Goal: Use online tool/utility: Utilize a website feature to perform a specific function

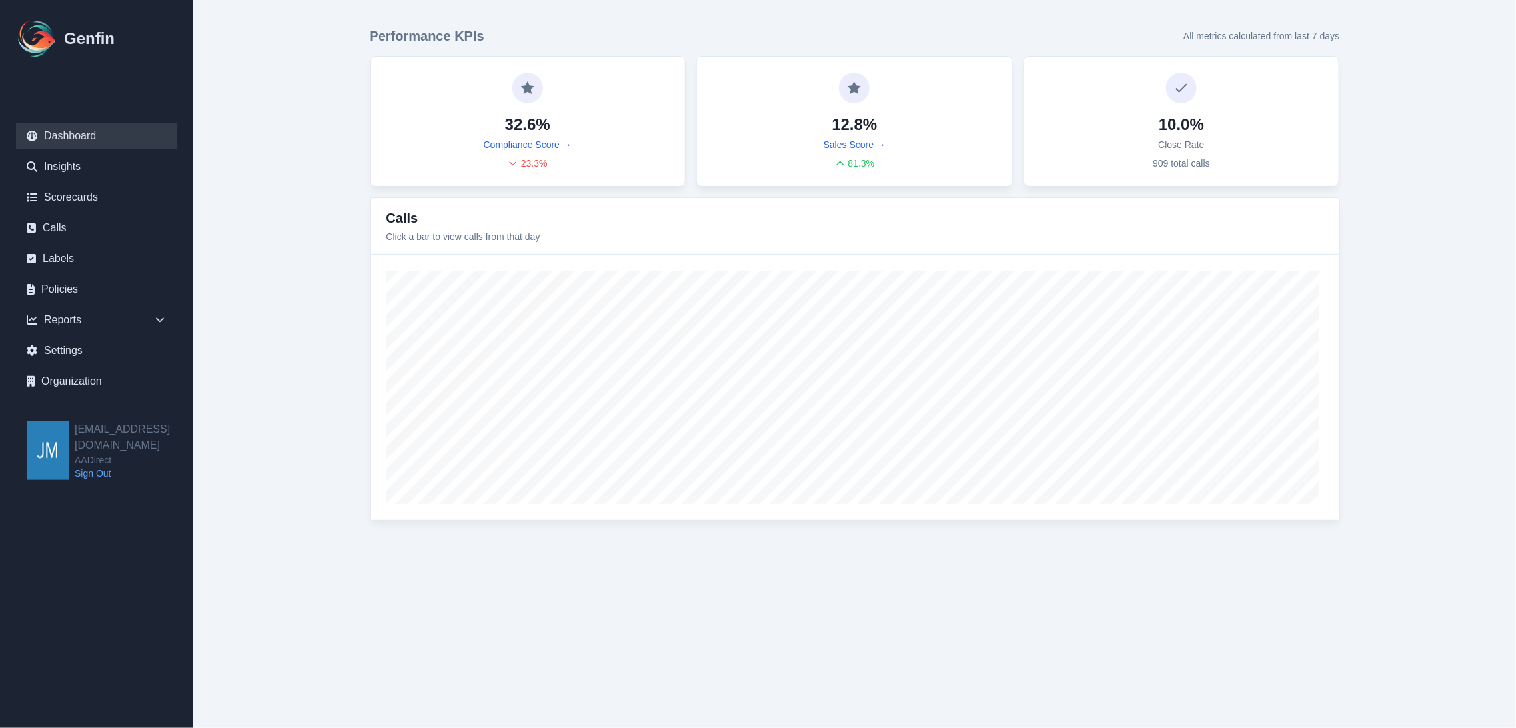
click at [1404, 239] on main "Performance KPIs All metrics calculated from last 7 days 32.6% Compliance Score…" at bounding box center [854, 273] width 1323 height 547
click at [1433, 134] on main "Performance KPIs All metrics calculated from last 7 days 32.6% Compliance Score…" at bounding box center [854, 273] width 1323 height 547
click at [61, 224] on link "Calls" at bounding box center [96, 228] width 161 height 27
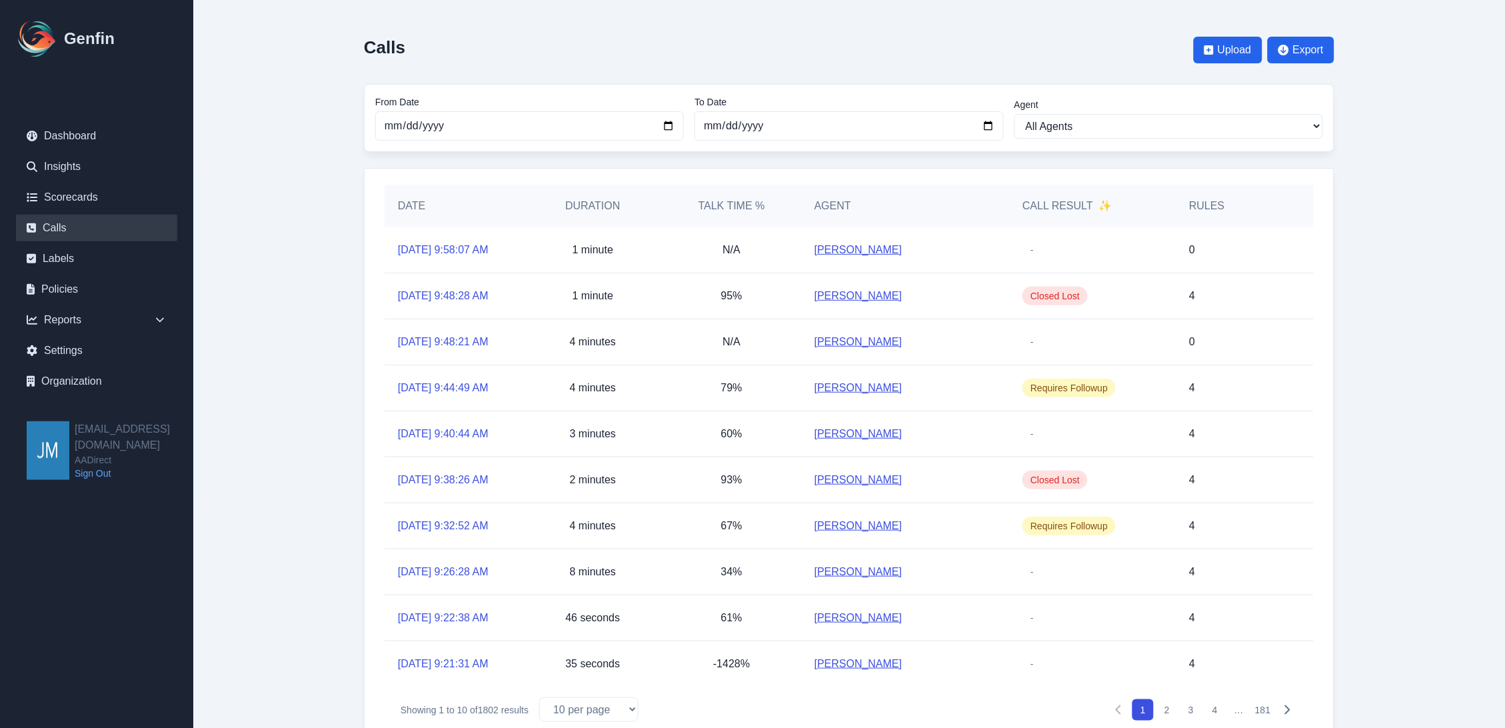
click at [858, 255] on link "[PERSON_NAME]" at bounding box center [858, 250] width 88 height 16
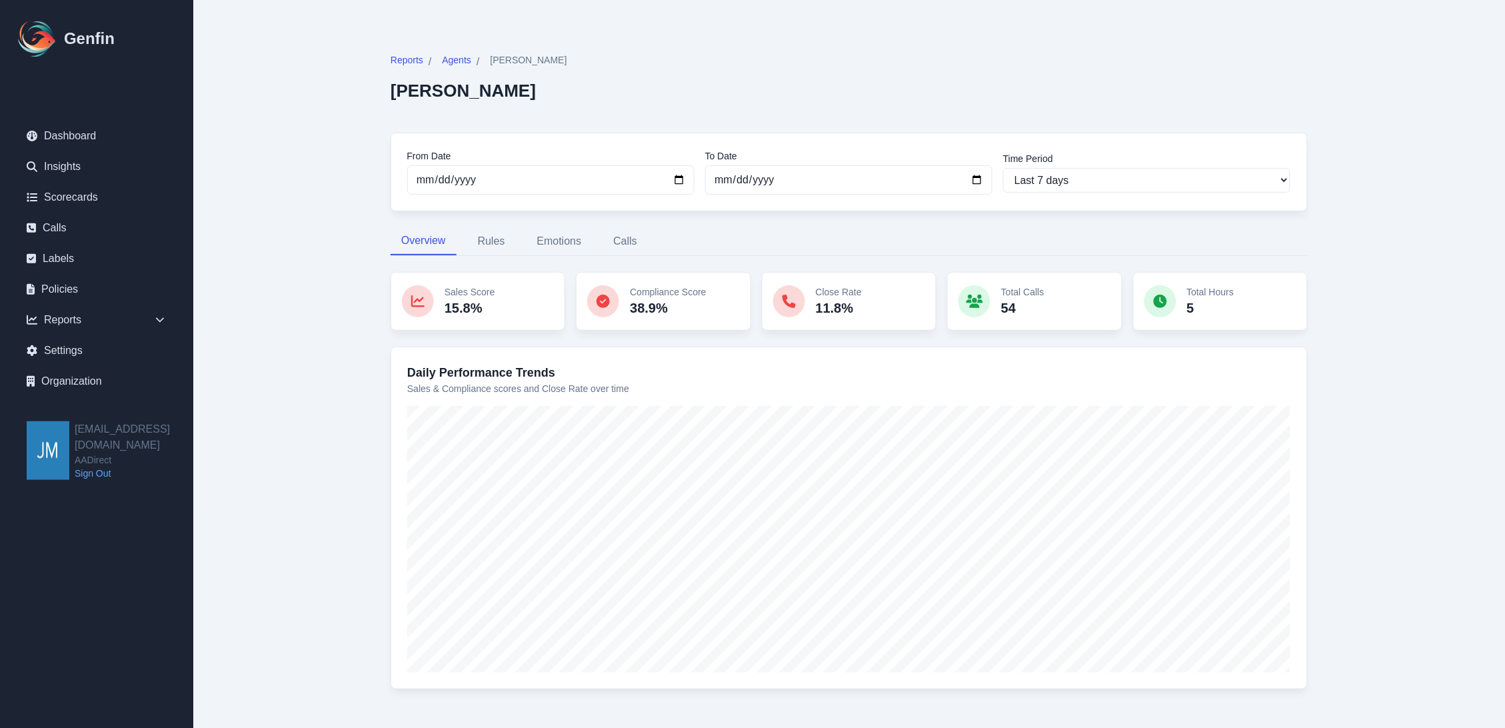
click at [1459, 220] on main "Reports / Agents / Vanessa Salinas Vanessa Salinas From Date 2025-08-28 To Date…" at bounding box center [848, 379] width 1311 height 758
click at [488, 247] on button "Rules" at bounding box center [491, 241] width 49 height 28
select select "144"
select select "149"
select select "1101"
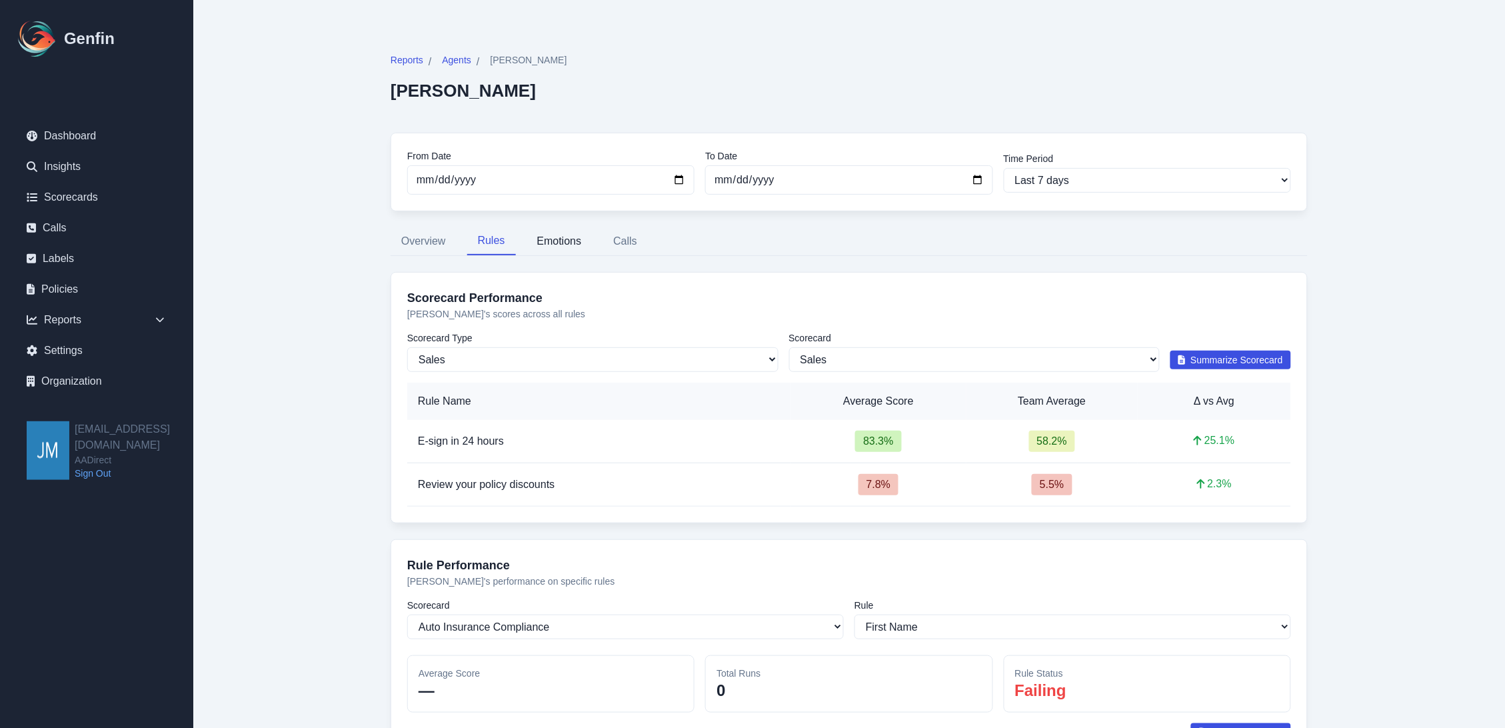
click at [562, 240] on button "Emotions" at bounding box center [559, 241] width 66 height 28
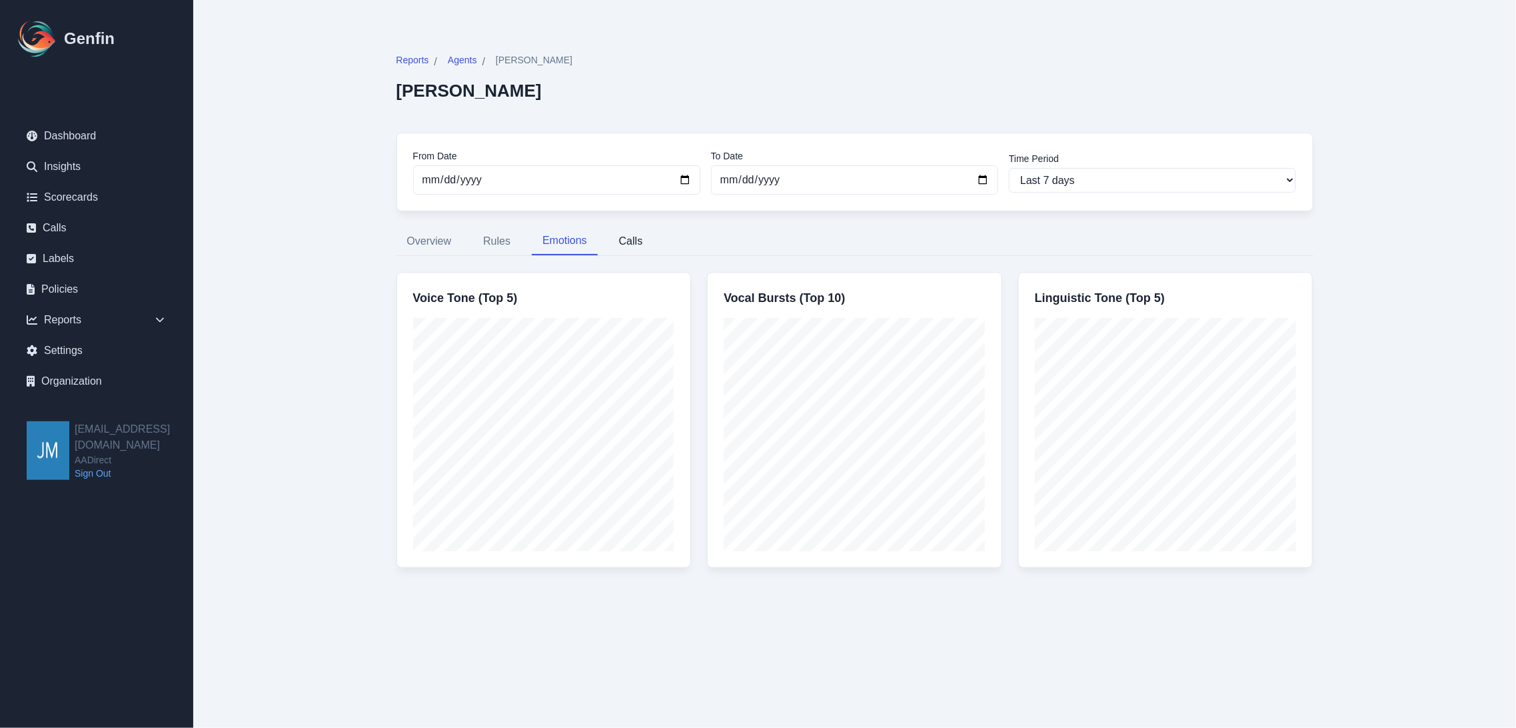
click at [632, 241] on button "Calls" at bounding box center [630, 241] width 45 height 28
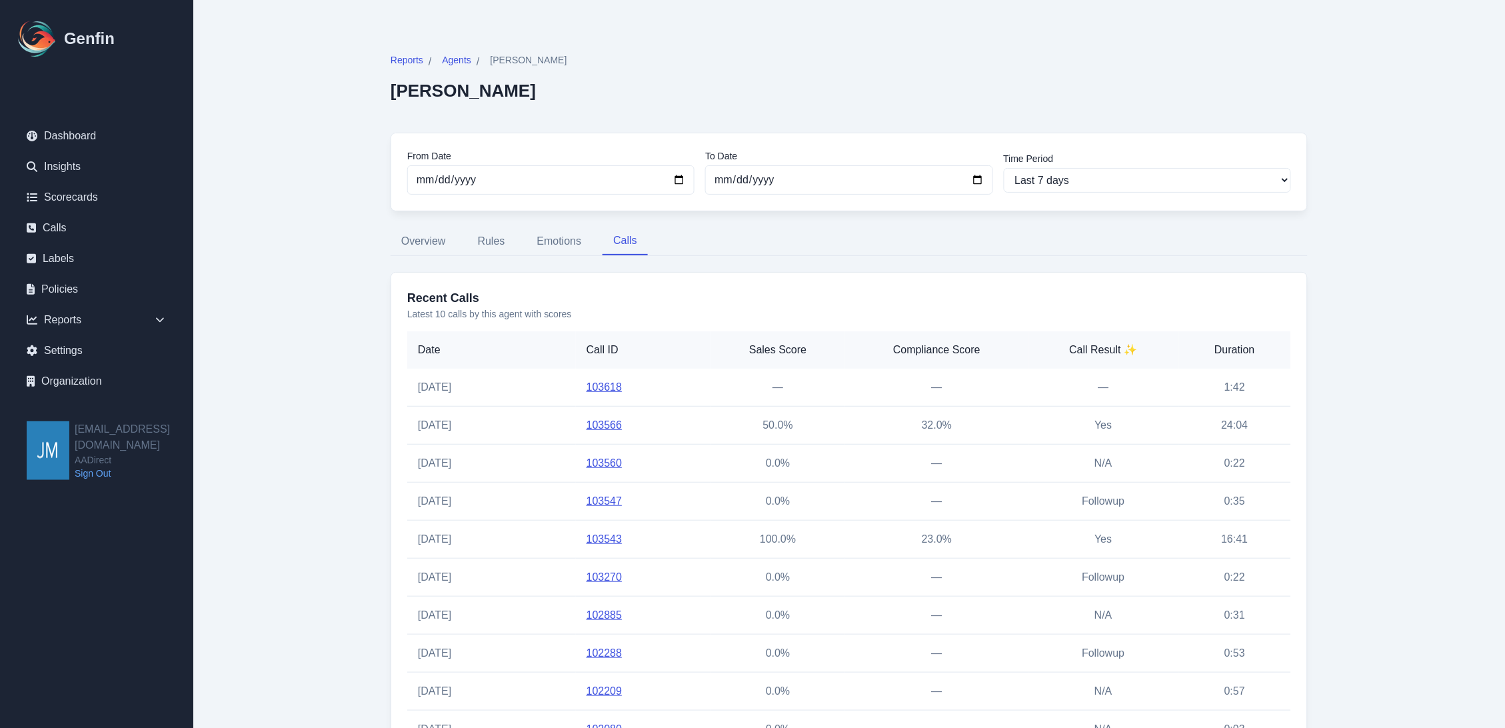
click at [596, 423] on link "103566" at bounding box center [603, 424] width 35 height 11
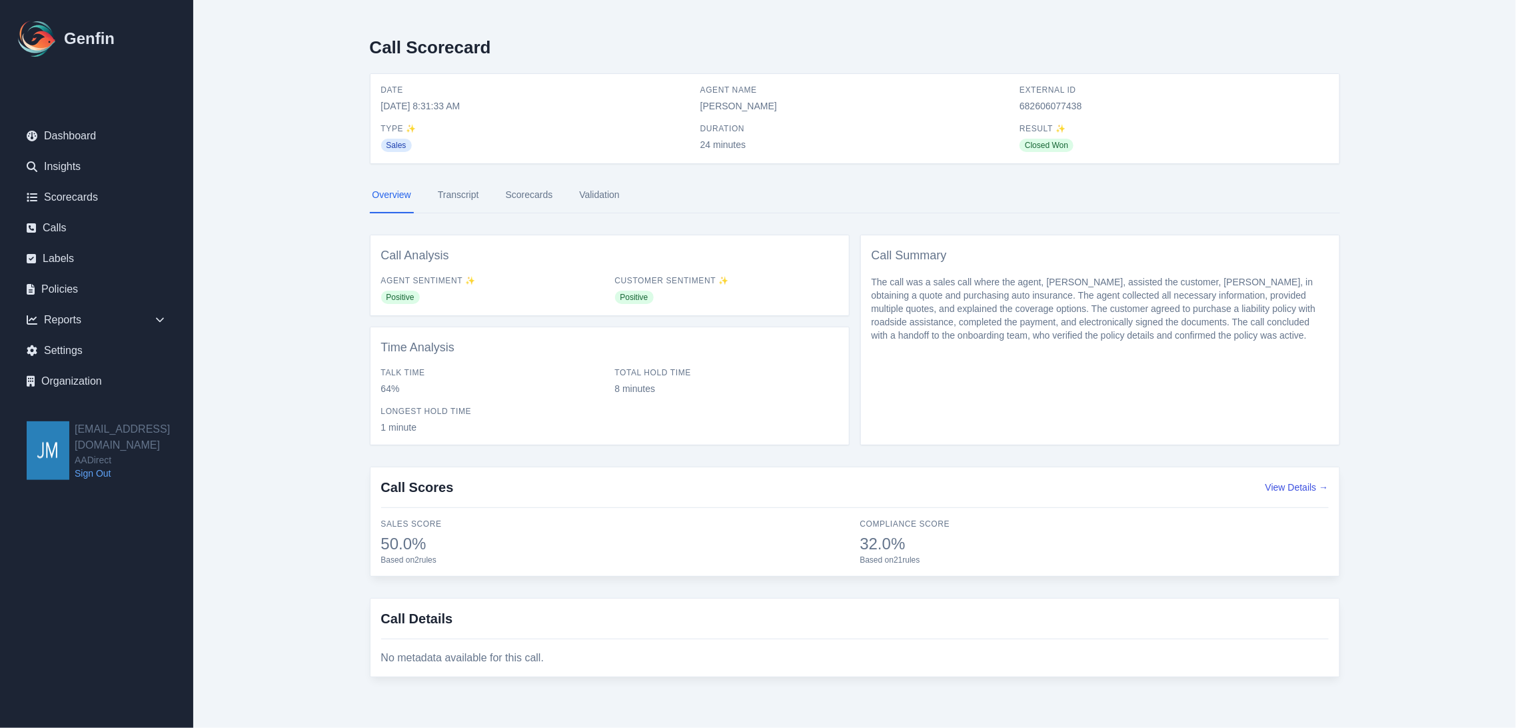
click at [600, 191] on link "Validation" at bounding box center [598, 195] width 45 height 36
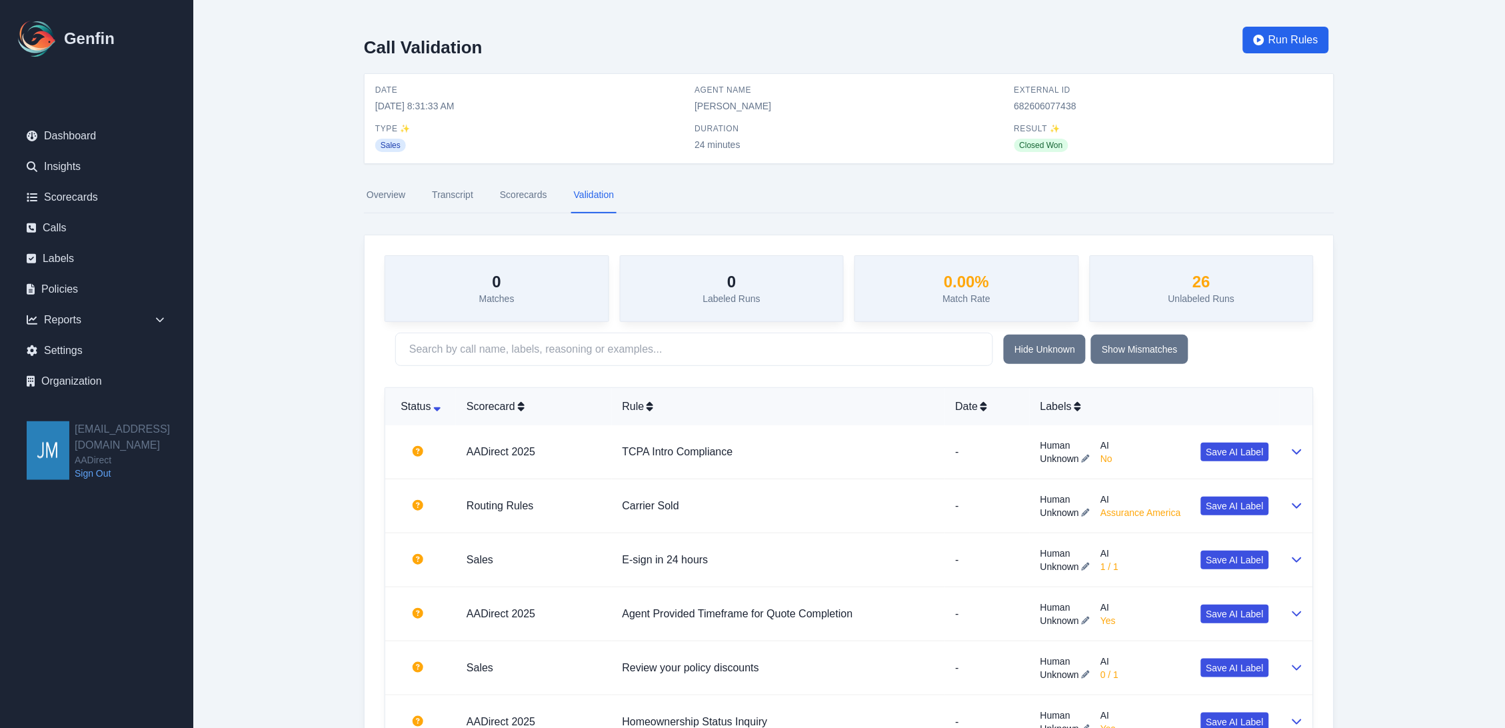
click at [526, 198] on link "Scorecards" at bounding box center [523, 195] width 53 height 36
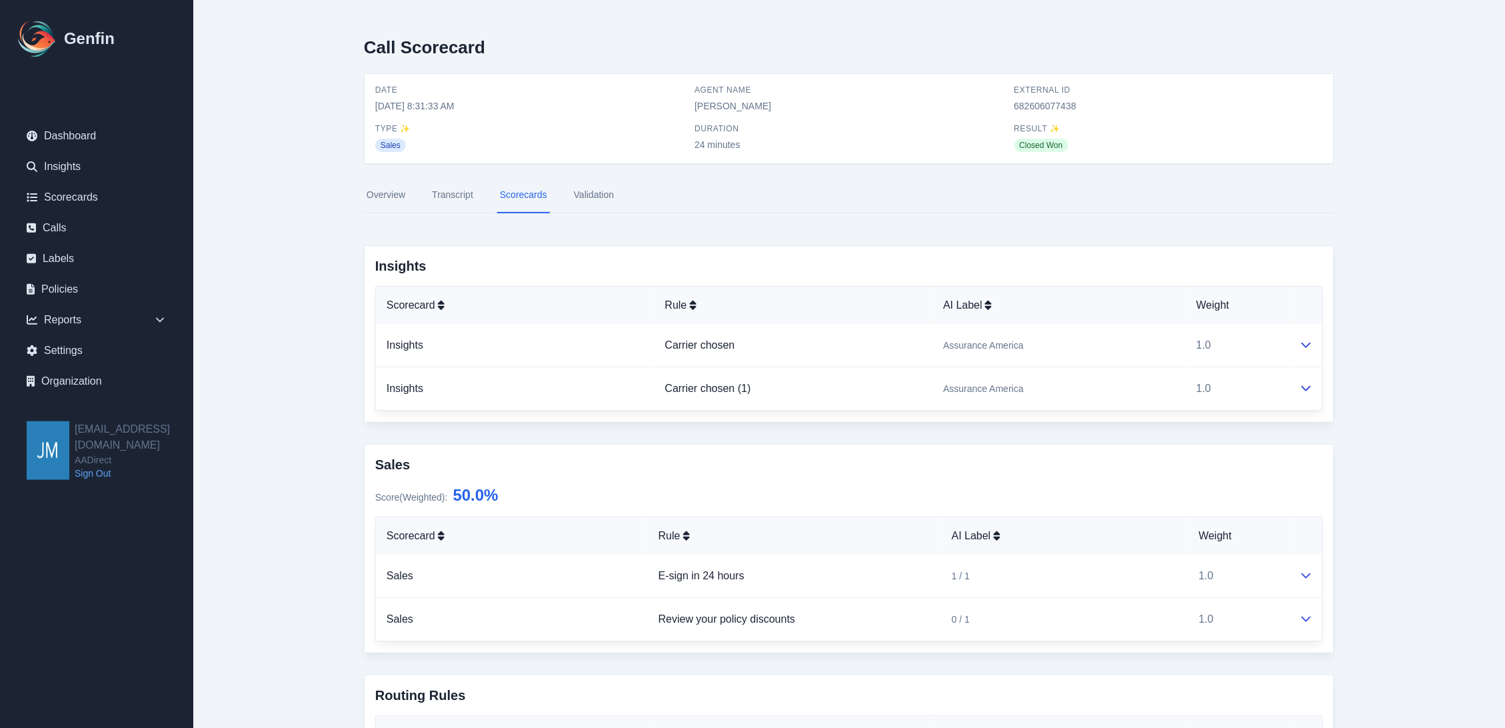
click at [449, 191] on link "Transcript" at bounding box center [452, 195] width 47 height 36
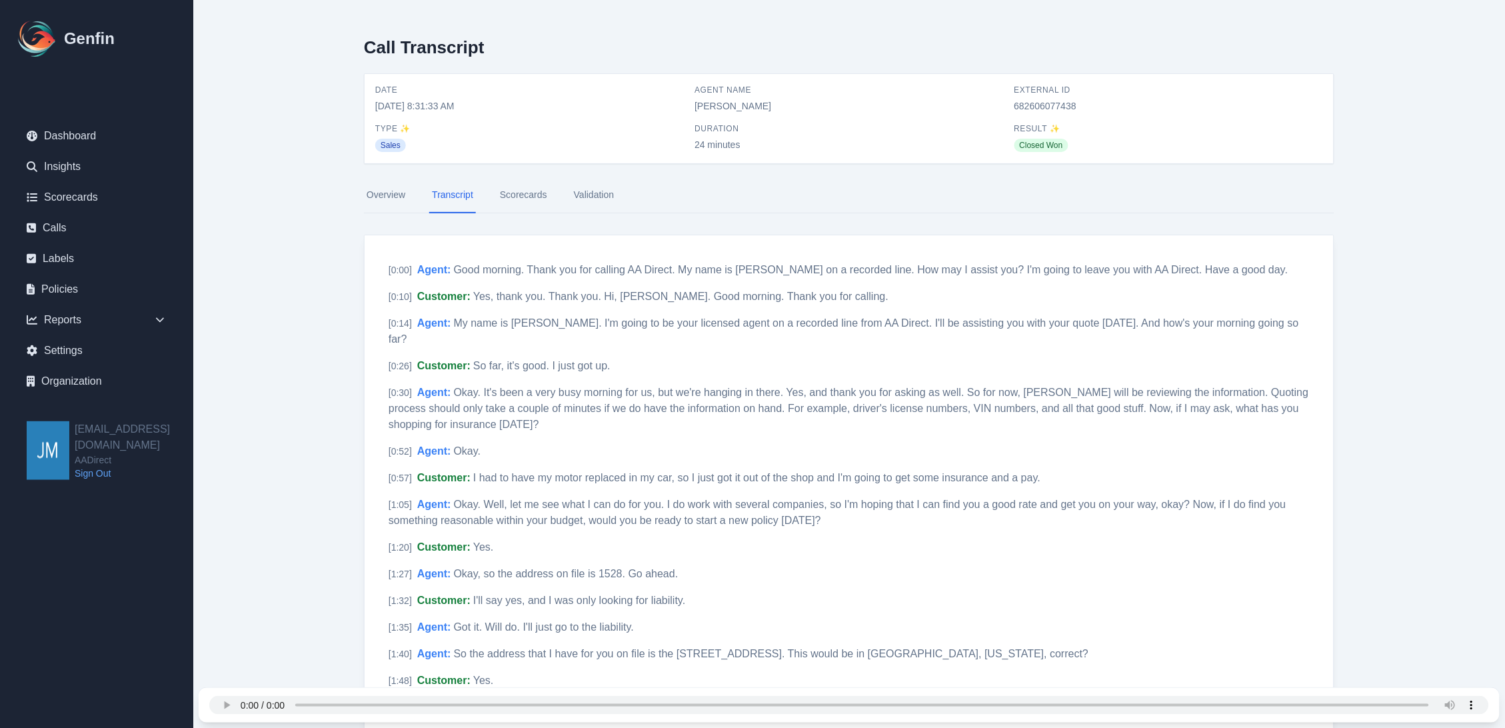
click at [524, 198] on link "Scorecards" at bounding box center [523, 195] width 53 height 36
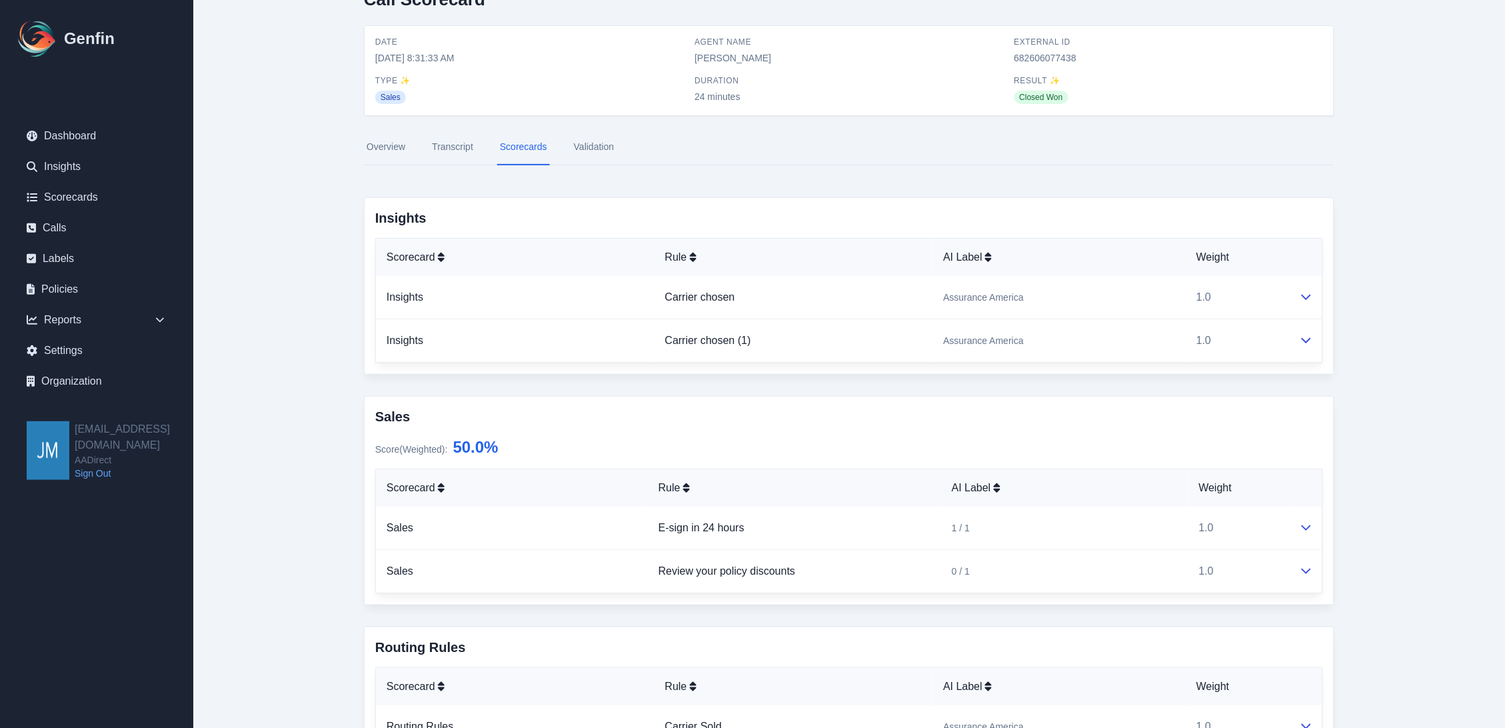
scroll to position [74, 0]
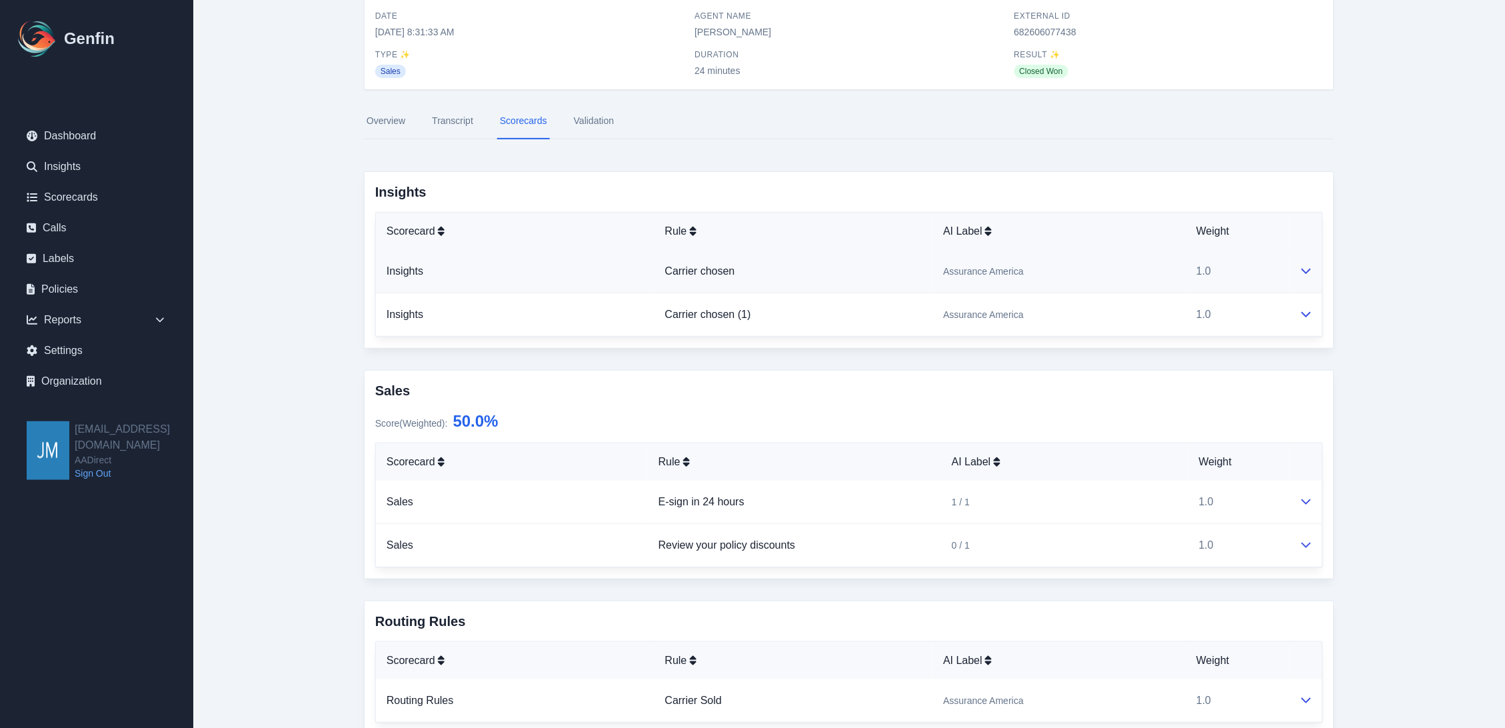
click at [1302, 270] on icon at bounding box center [1306, 270] width 11 height 11
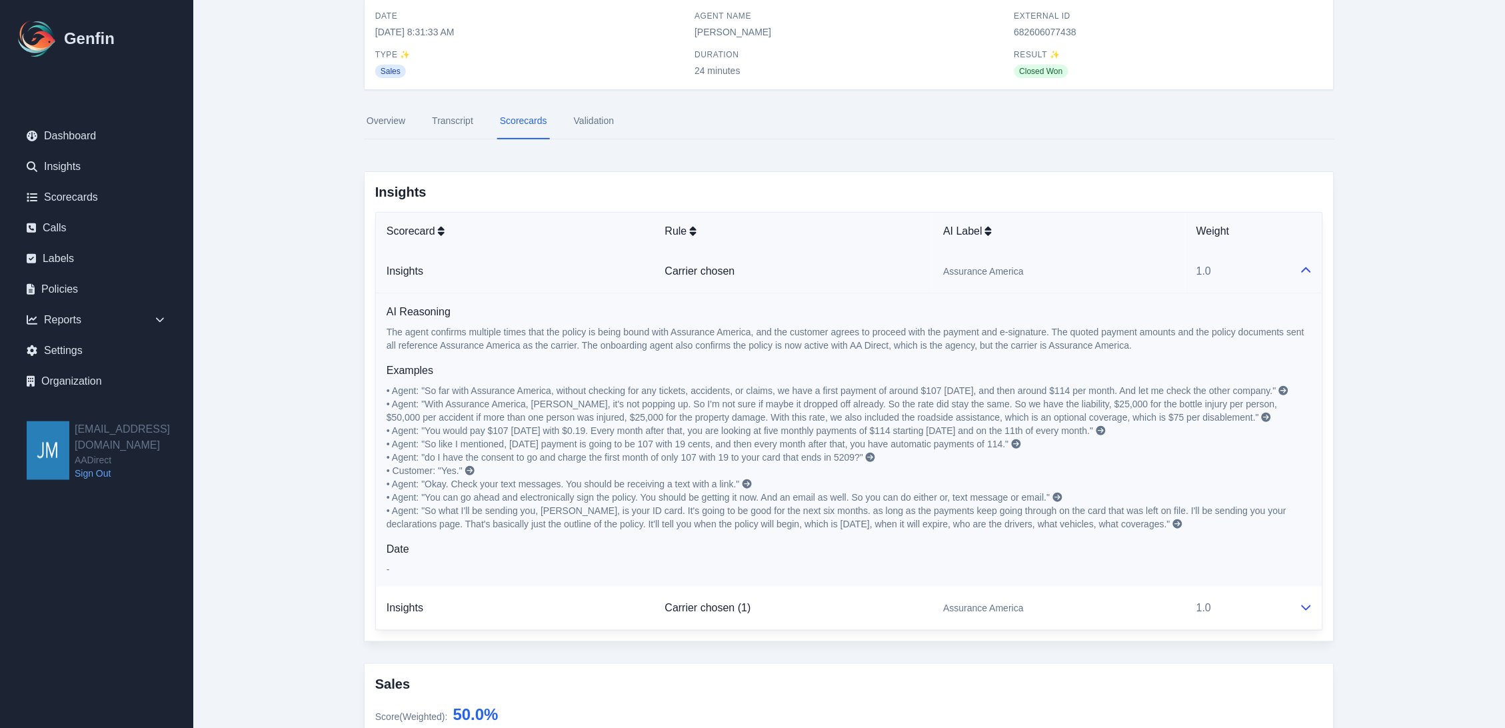
click at [368, 122] on link "Overview" at bounding box center [386, 121] width 44 height 36
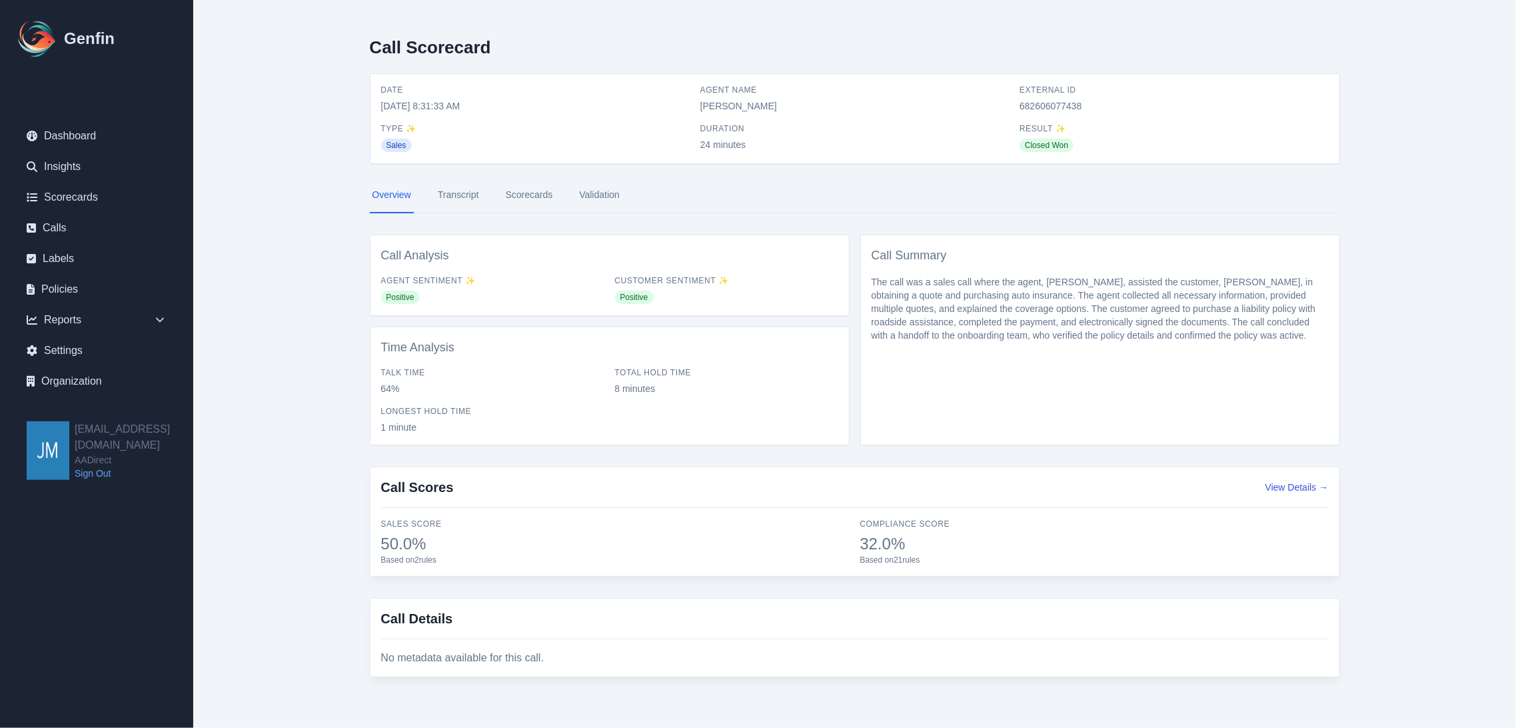
drag, startPoint x: 409, startPoint y: 624, endPoint x: 468, endPoint y: 660, distance: 69.4
click at [409, 625] on h3 "Call Details" at bounding box center [854, 624] width 947 height 30
drag, startPoint x: 476, startPoint y: 661, endPoint x: 638, endPoint y: 620, distance: 167.1
click at [481, 662] on div "No metadata available for this call." at bounding box center [854, 658] width 947 height 16
click at [462, 197] on link "Transcript" at bounding box center [458, 195] width 47 height 36
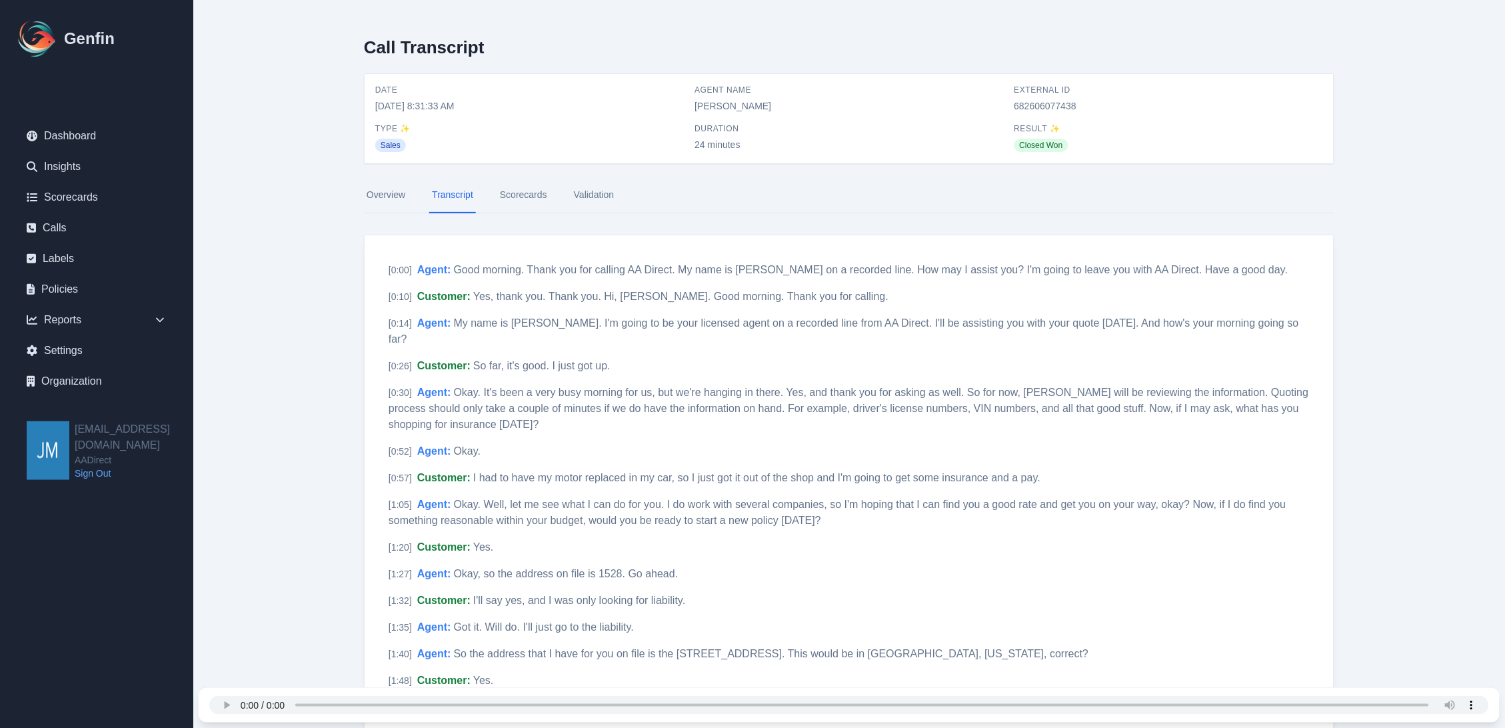
click at [513, 189] on link "Scorecards" at bounding box center [523, 195] width 53 height 36
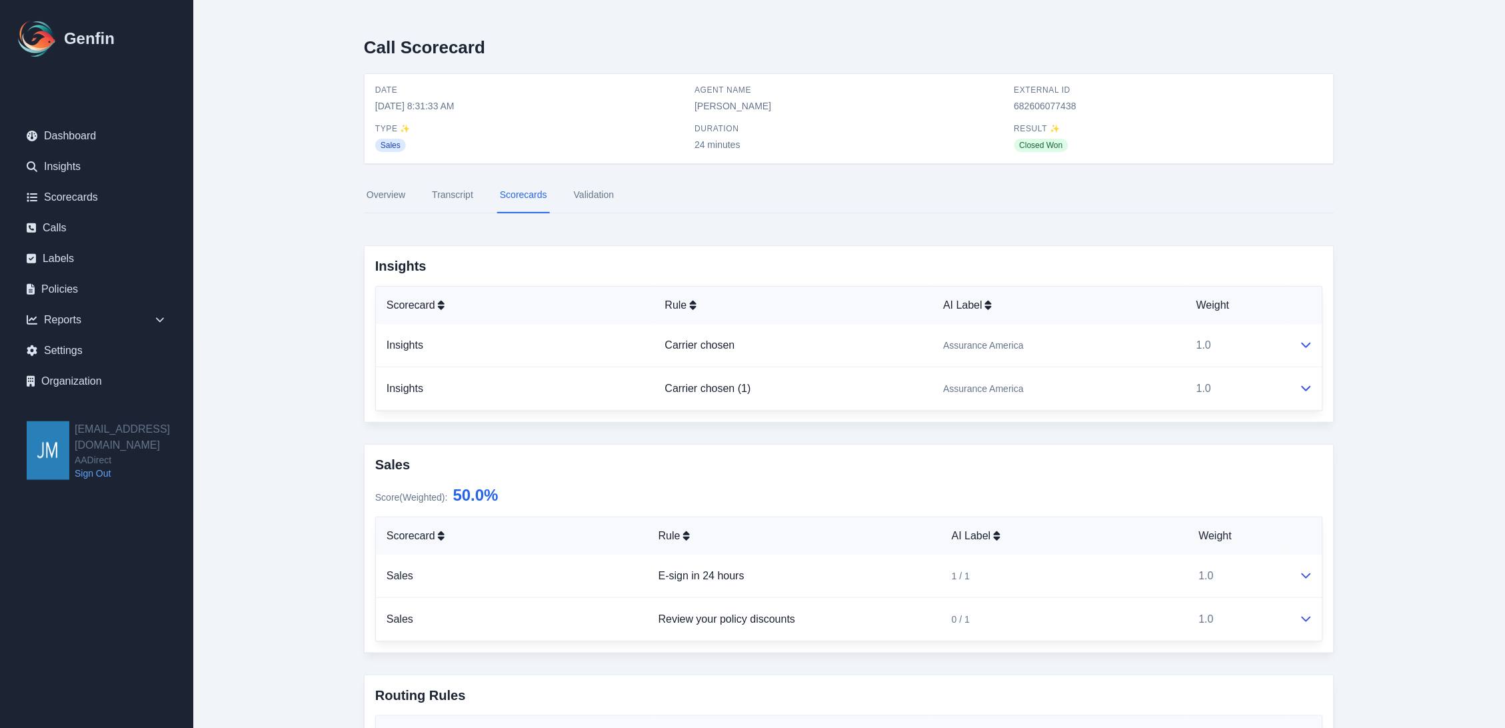
click at [440, 193] on link "Transcript" at bounding box center [452, 195] width 47 height 36
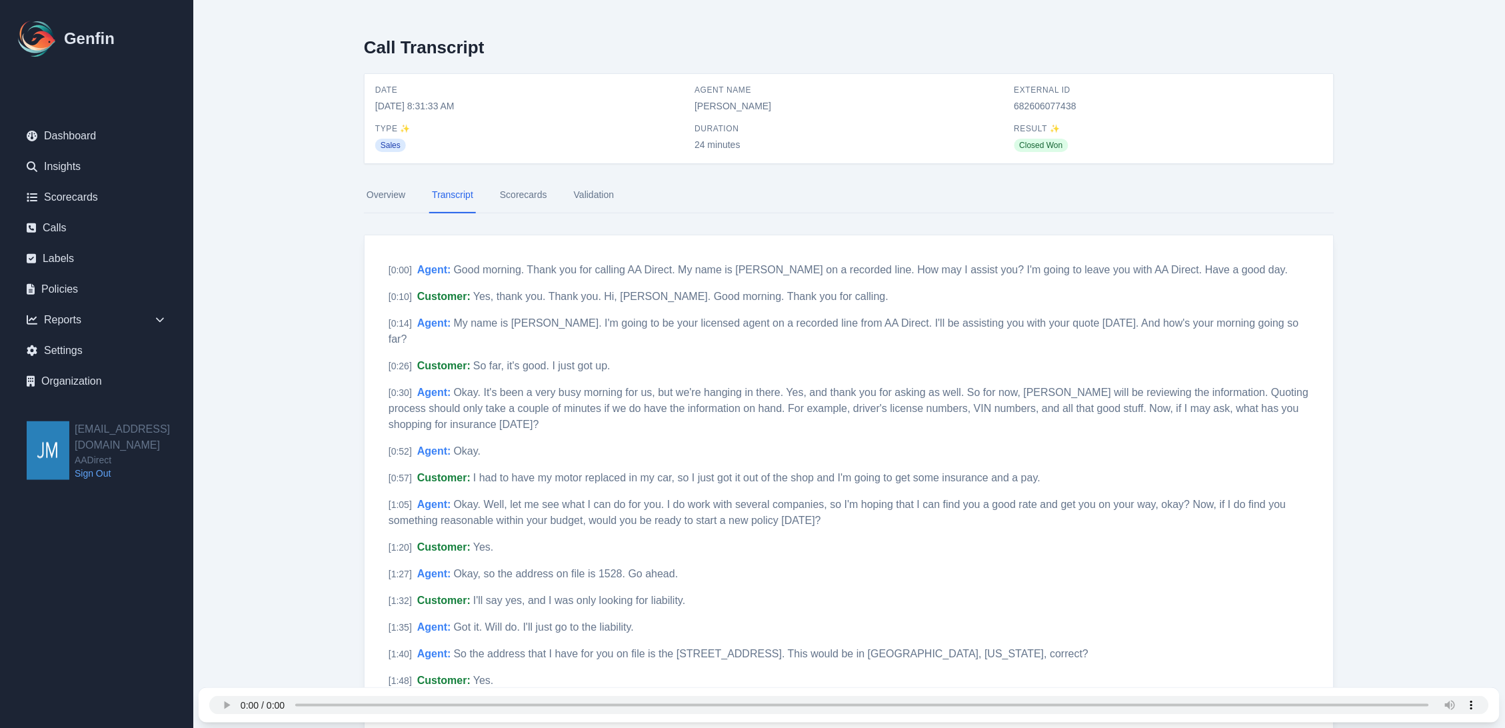
click at [375, 194] on link "Overview" at bounding box center [386, 195] width 44 height 36
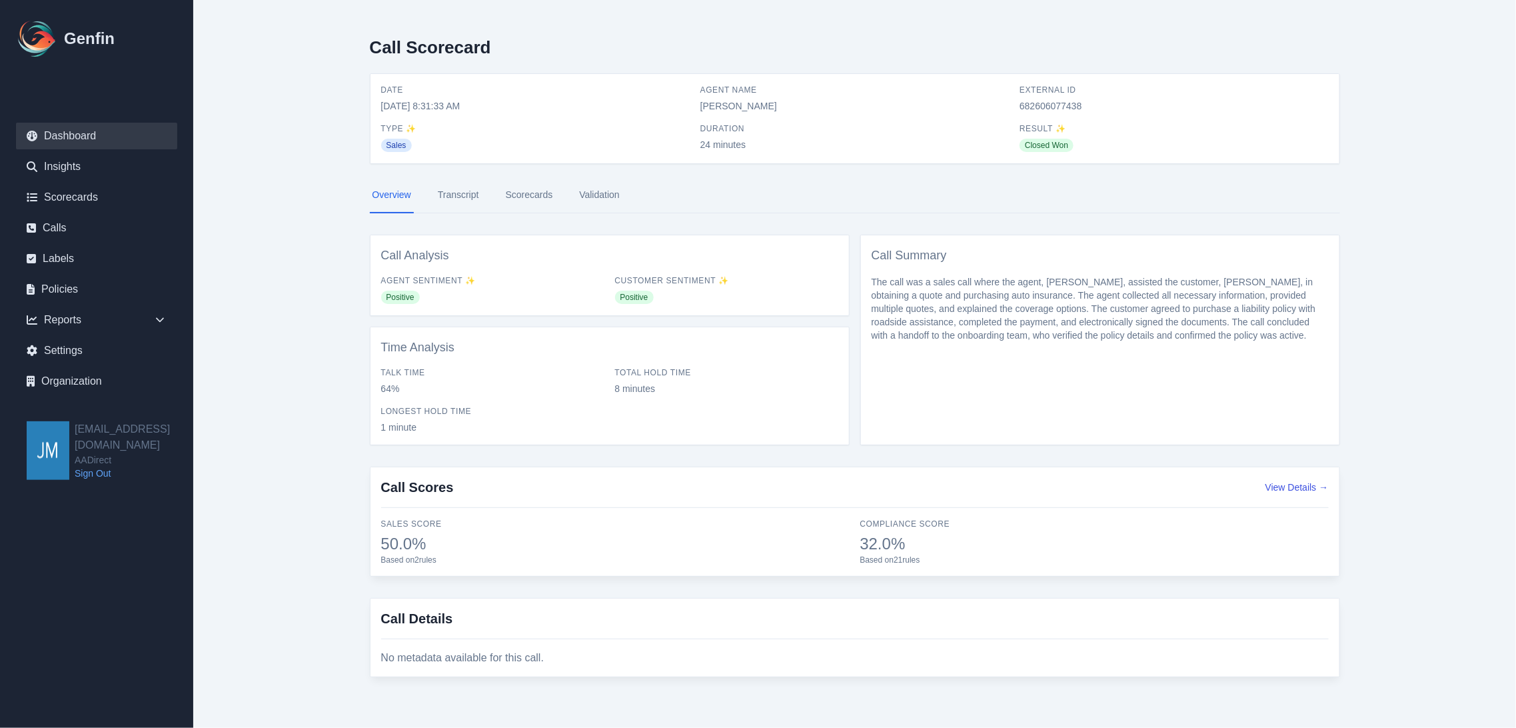
click at [62, 128] on link "Dashboard" at bounding box center [96, 136] width 161 height 27
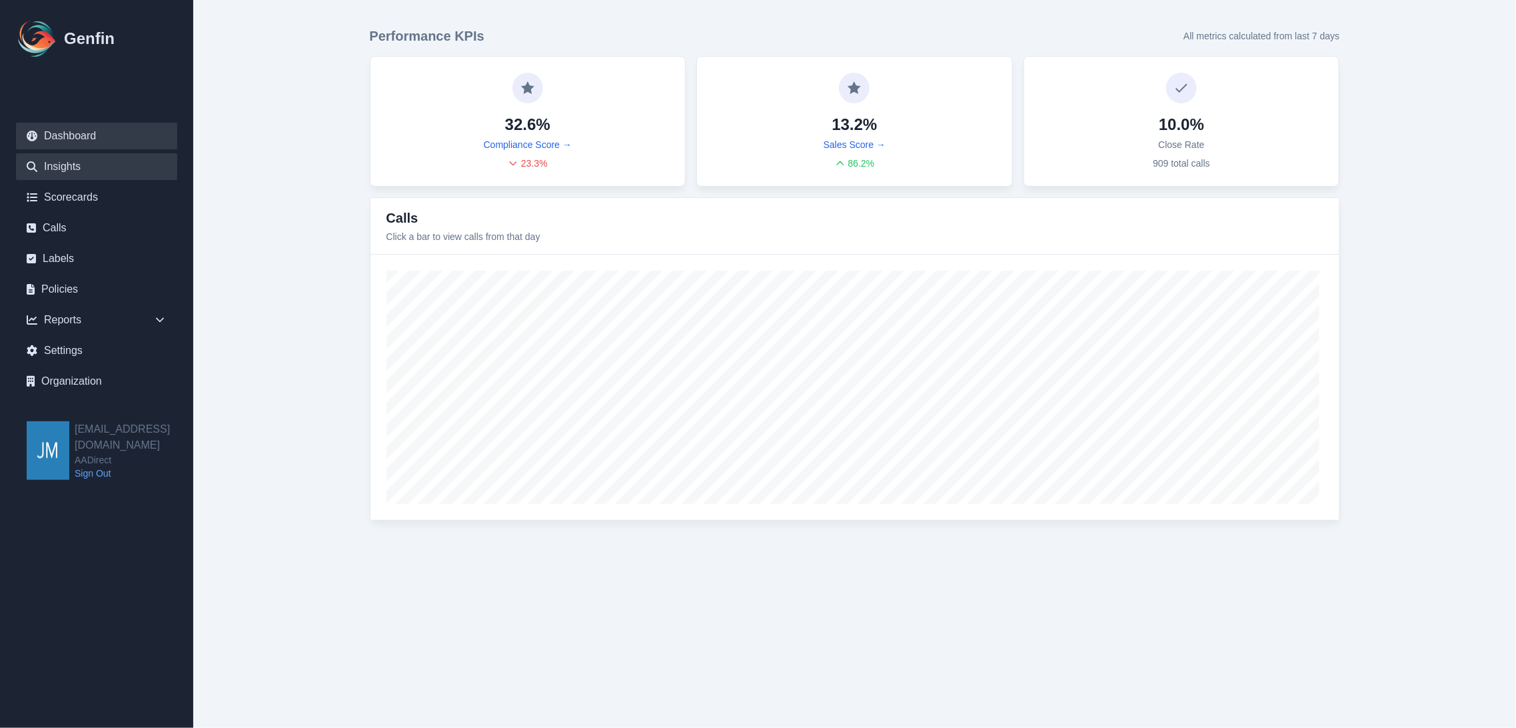
click at [70, 167] on link "Insights" at bounding box center [96, 166] width 161 height 27
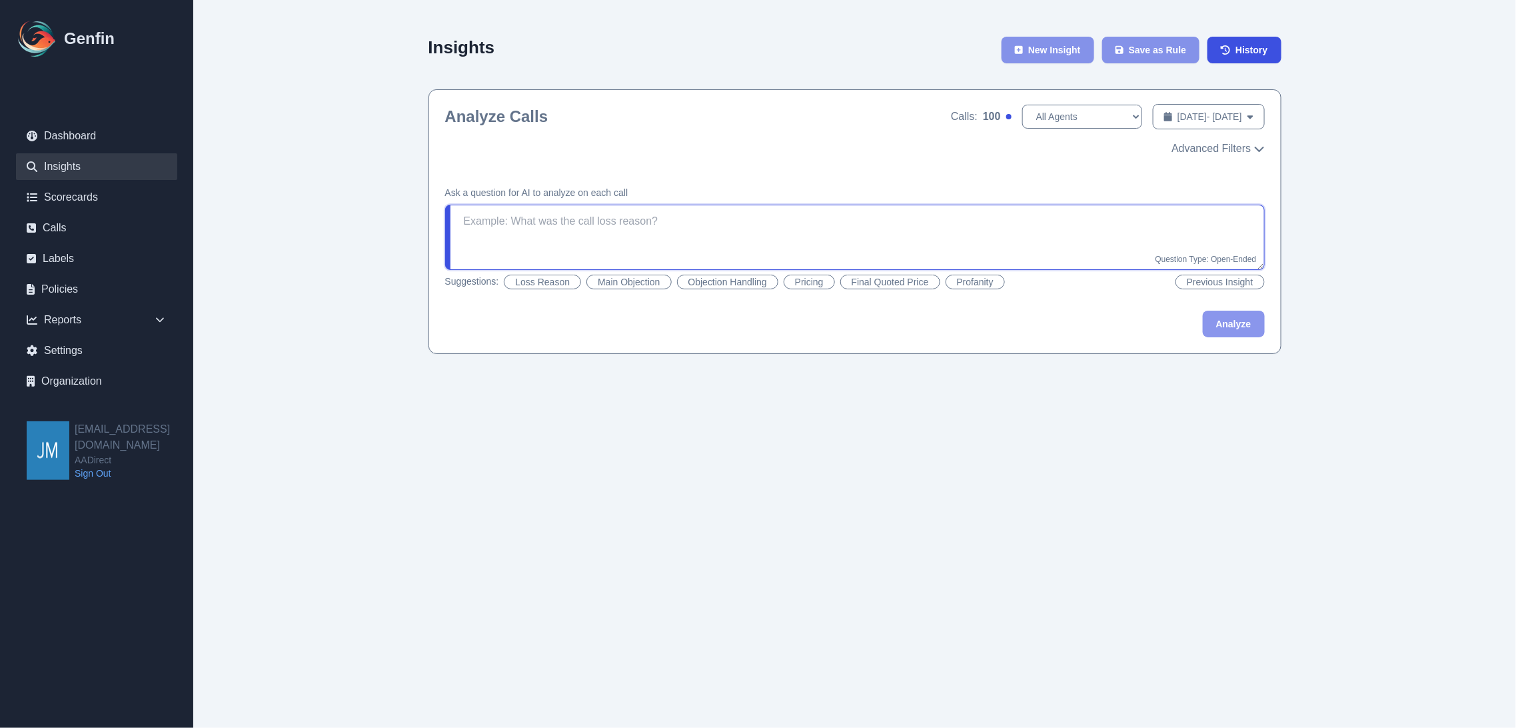
click at [649, 223] on textarea at bounding box center [855, 237] width 820 height 65
click at [649, 223] on textarea "To enrich screen reader interactions, please activate Accessibility in Grammarl…" at bounding box center [855, 237] width 820 height 65
click at [604, 229] on textarea "To enrich screen reader interactions, please activate Accessibility in Grammarl…" at bounding box center [855, 237] width 820 height 65
click at [1087, 117] on select "All Agents [PERSON_NAME] [PERSON_NAME] [PERSON_NAME] [PERSON_NAME] [PERSON_NAME…" at bounding box center [1082, 117] width 120 height 24
select select "[PERSON_NAME]"
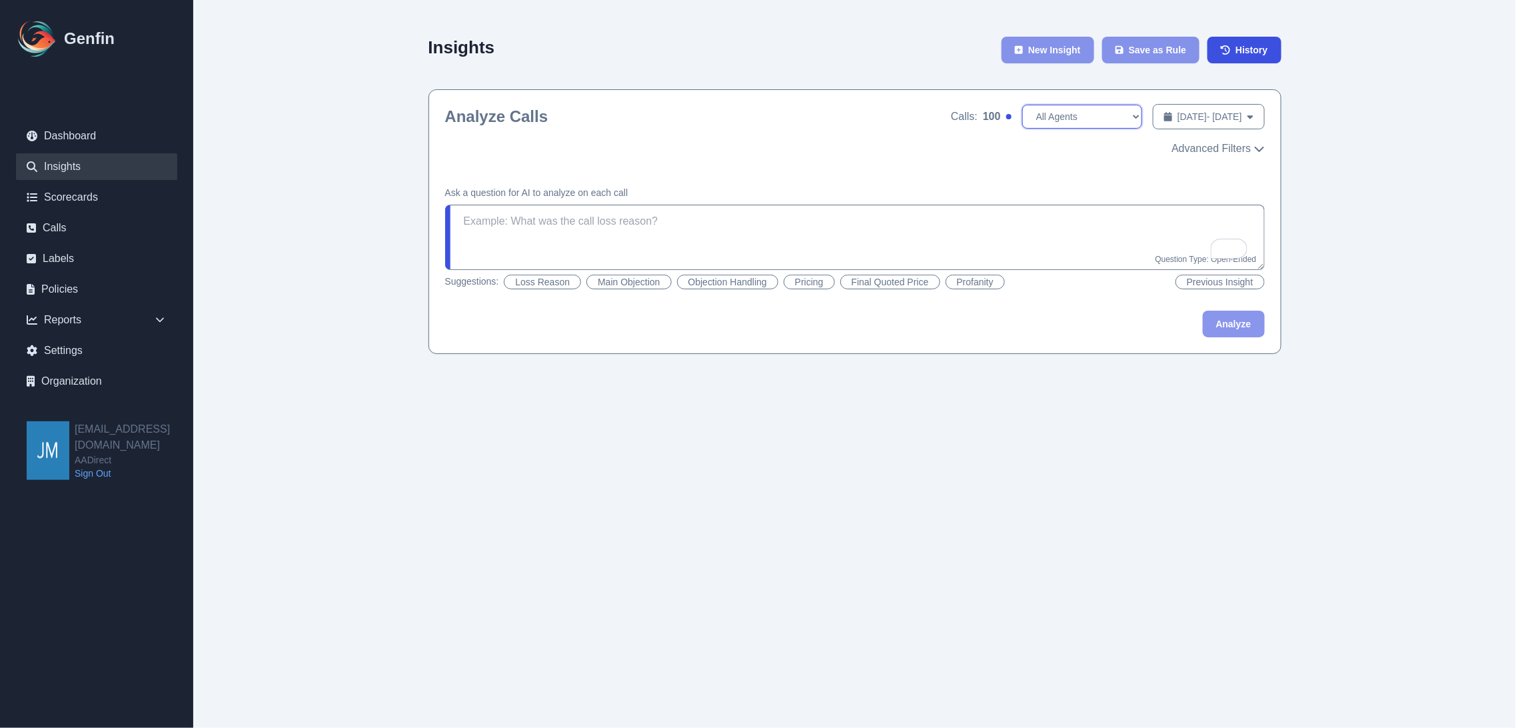
click at [1022, 105] on select "All Agents [PERSON_NAME] [PERSON_NAME] [PERSON_NAME] [PERSON_NAME] [PERSON_NAME…" at bounding box center [1082, 117] width 120 height 24
click at [802, 231] on textarea "To enrich screen reader interactions, please activate Accessibility in Grammarl…" at bounding box center [855, 237] width 820 height 65
type textarea "y"
click at [1222, 318] on button "Analyze" at bounding box center [1234, 323] width 62 height 27
type textarea "Does the response contain mean or unkind language?"
